Goal: Navigation & Orientation: Go to known website

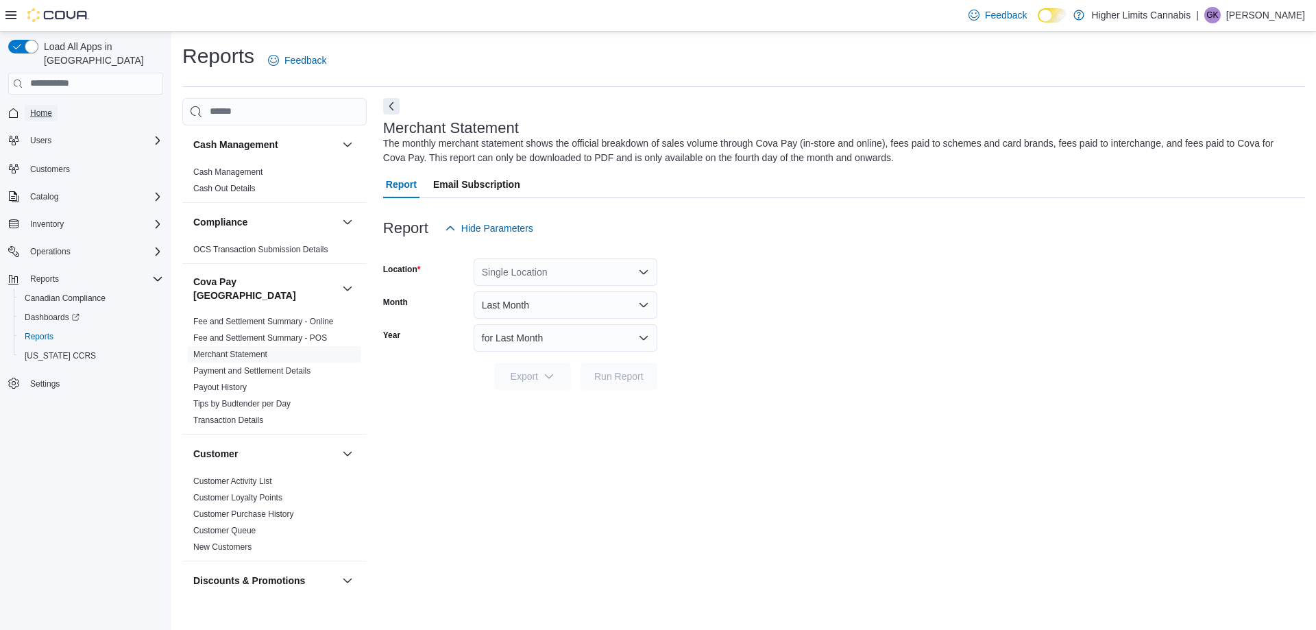
click at [50, 108] on span "Home" at bounding box center [41, 113] width 22 height 11
